Goal: Complete Application Form

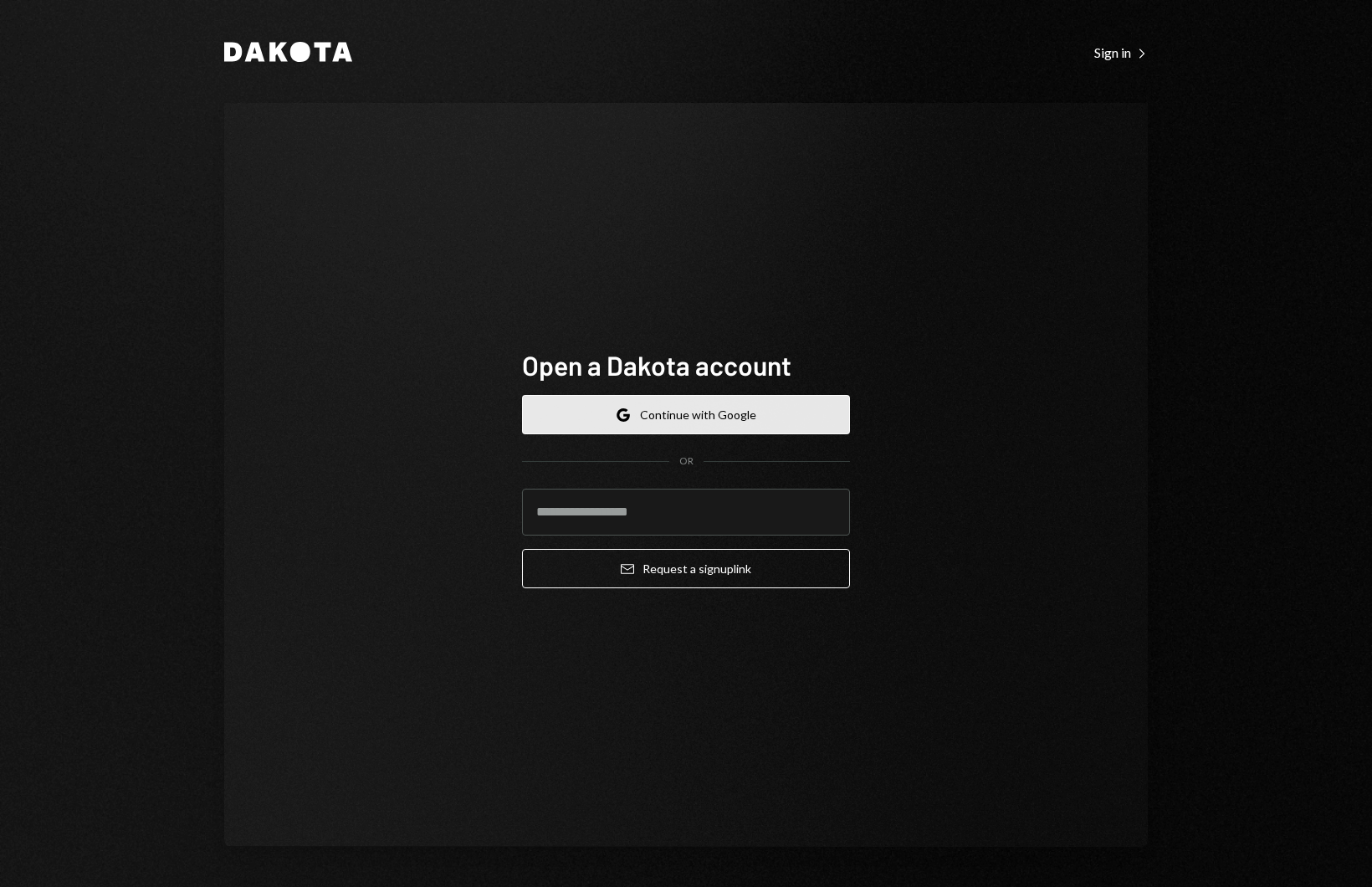
click at [576, 403] on button "Google Continue with Google" at bounding box center [686, 414] width 328 height 39
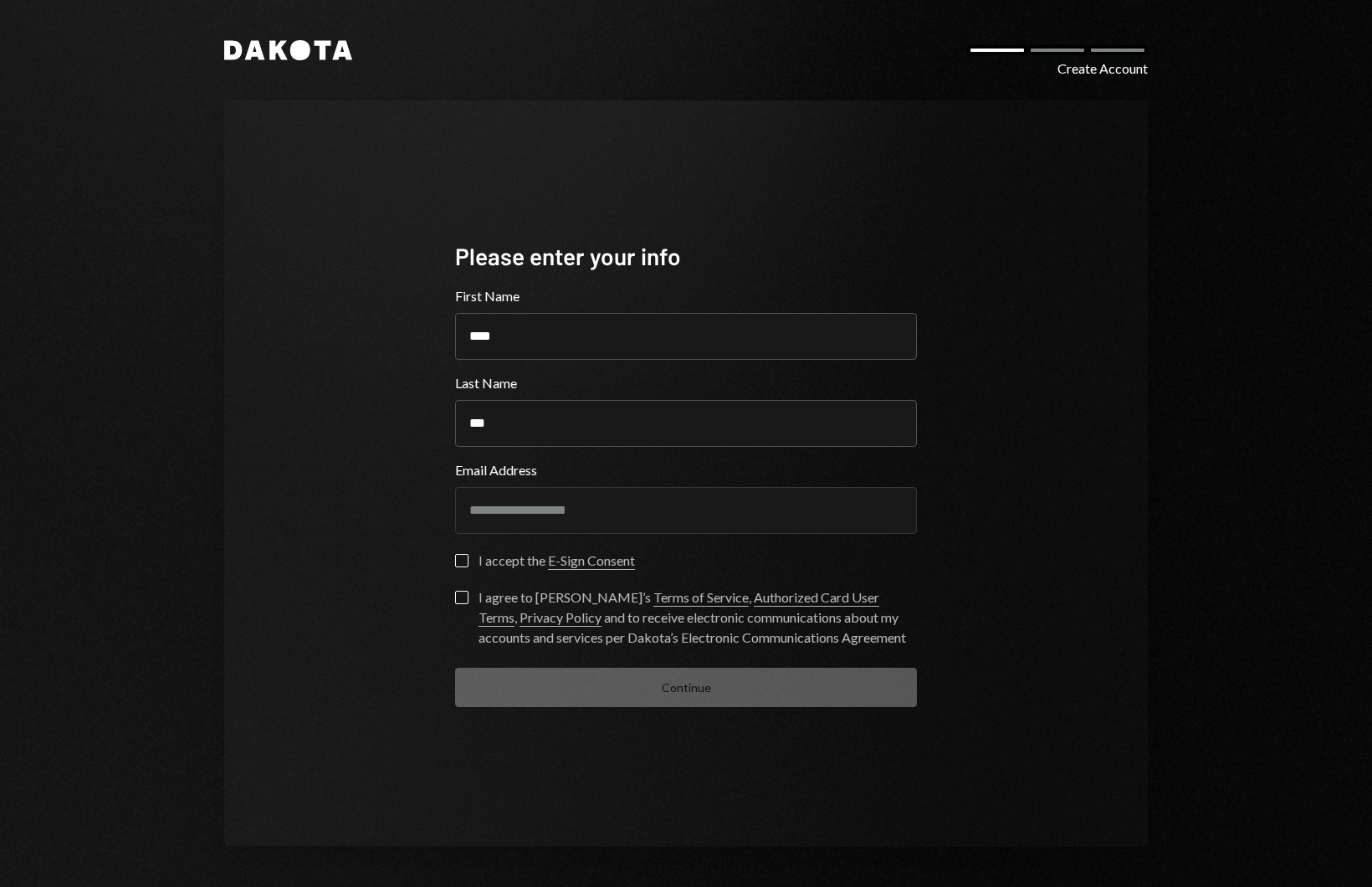
click at [458, 561] on button "I accept the E-Sign Consent" at bounding box center [462, 560] width 14 height 14
click at [578, 616] on div "I agree to Dakota’s Terms of Service , Authorized Card User Terms , Privacy Pol…" at bounding box center [697, 617] width 438 height 60
click at [468, 604] on button "I agree to Dakota’s Terms of Service , Authorized Card User Terms , Privacy Pol…" at bounding box center [462, 597] width 14 height 14
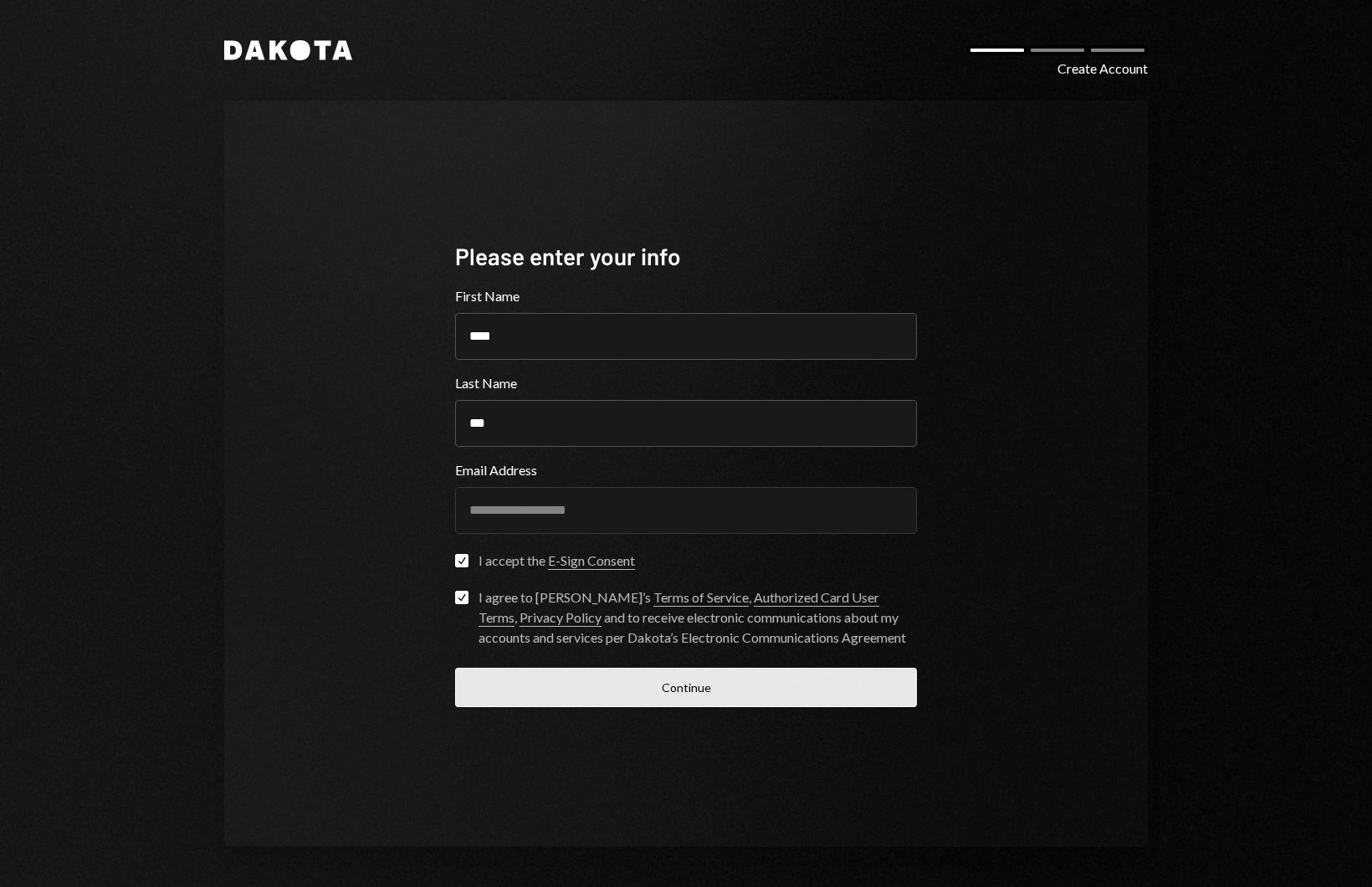
click at [642, 695] on button "Continue" at bounding box center [686, 686] width 462 height 39
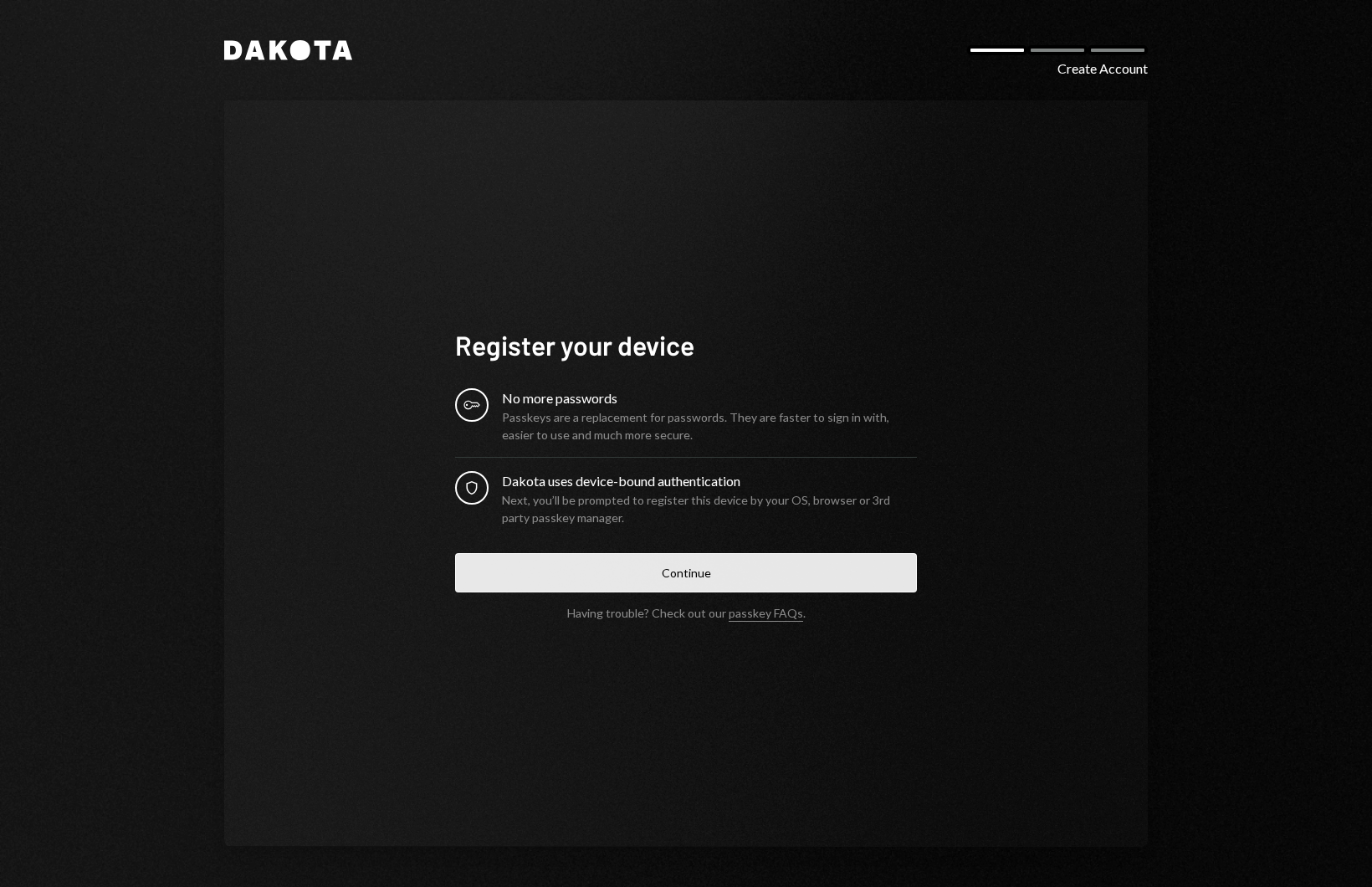
click at [628, 585] on button "Continue" at bounding box center [686, 572] width 462 height 39
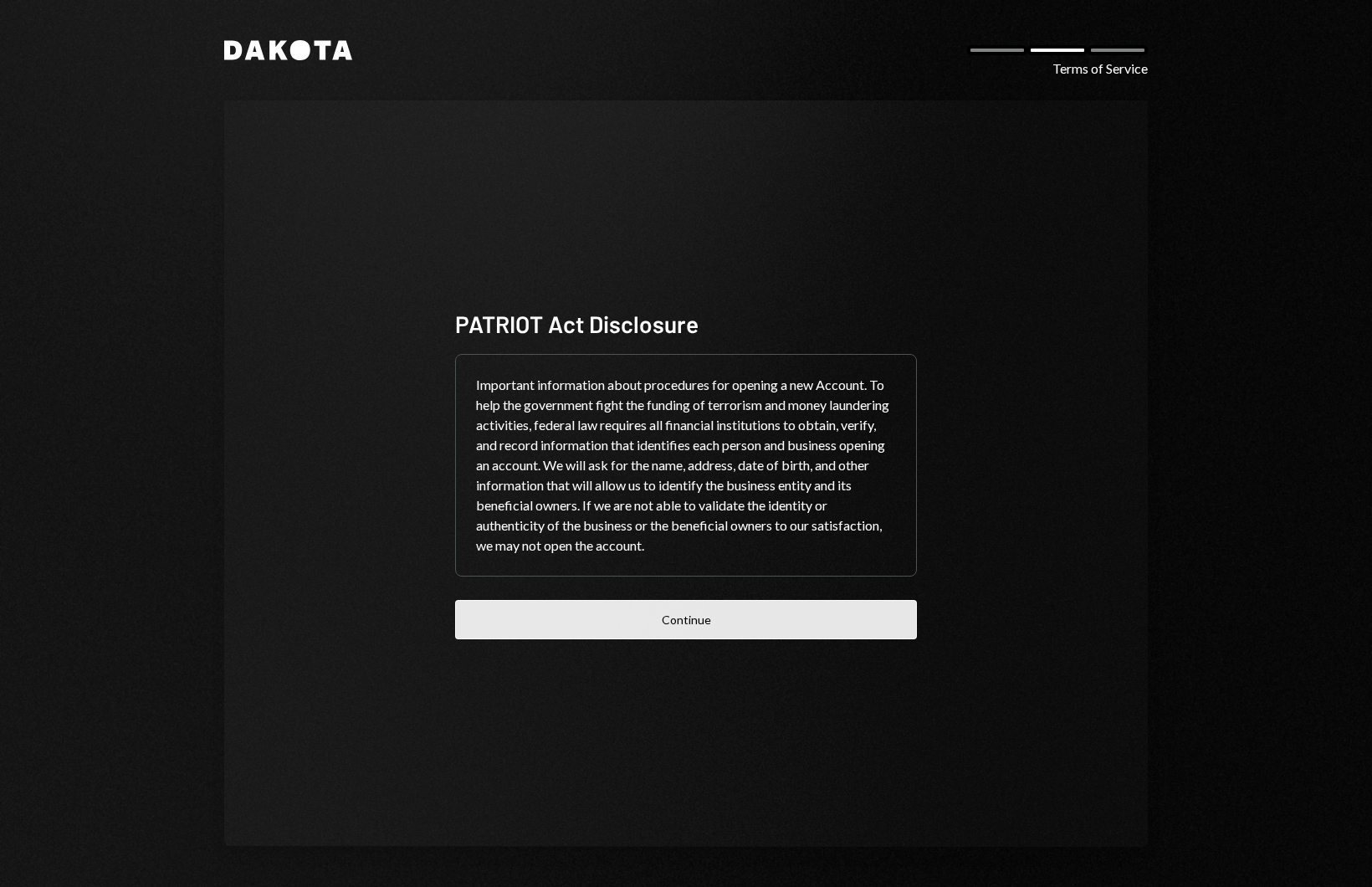
click at [645, 630] on button "Continue" at bounding box center [686, 619] width 462 height 39
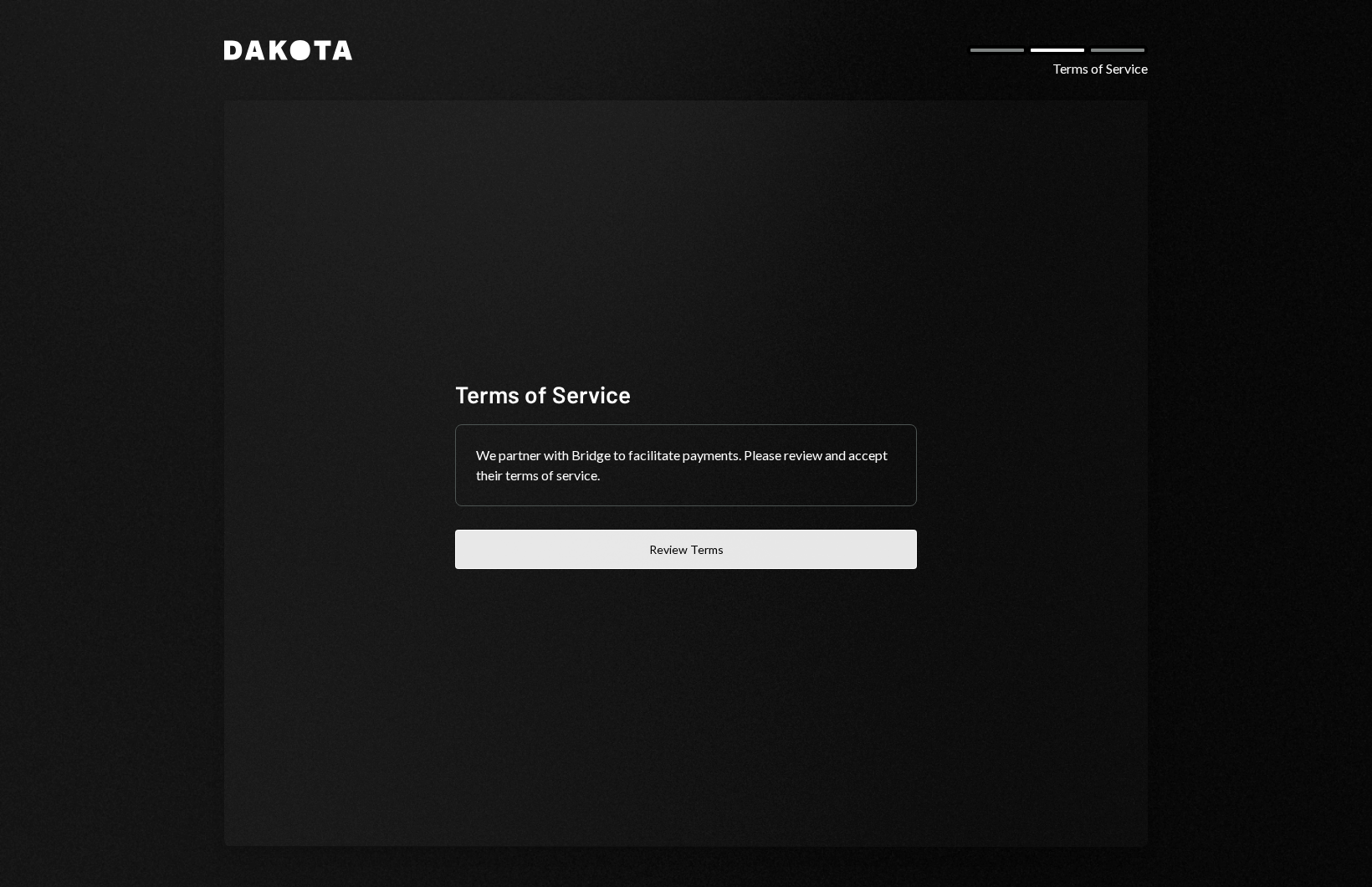
click at [617, 552] on button "Review Terms" at bounding box center [686, 548] width 462 height 39
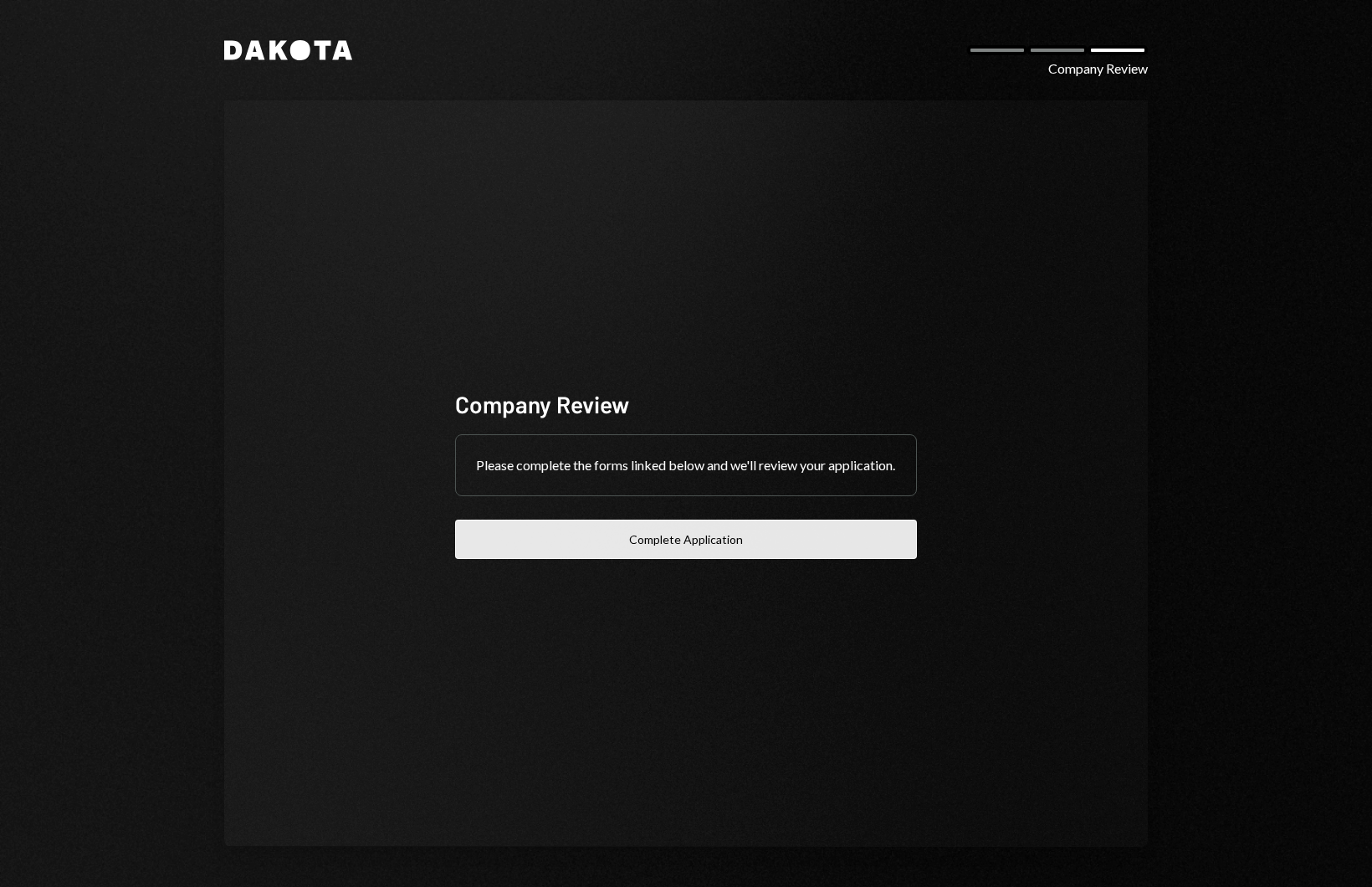
click at [684, 537] on button "Complete Application" at bounding box center [686, 538] width 462 height 39
